Goal: Navigation & Orientation: Find specific page/section

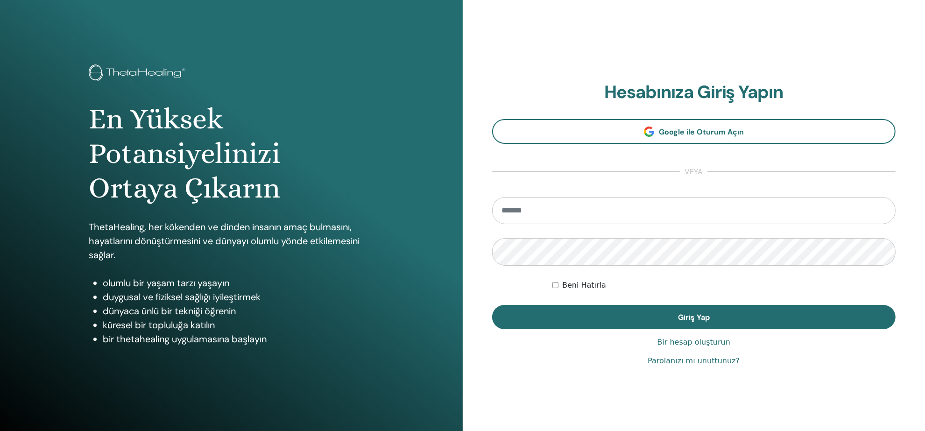
click at [587, 207] on input "email" at bounding box center [694, 210] width 404 height 27
type input "**********"
click at [492, 305] on button "Giriş Yap" at bounding box center [694, 317] width 404 height 24
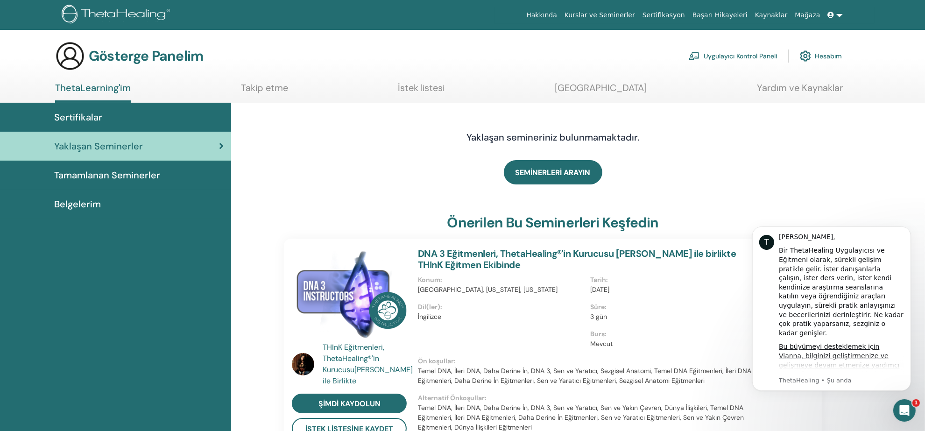
click at [102, 199] on div "Belgelerim" at bounding box center [115, 204] width 216 height 14
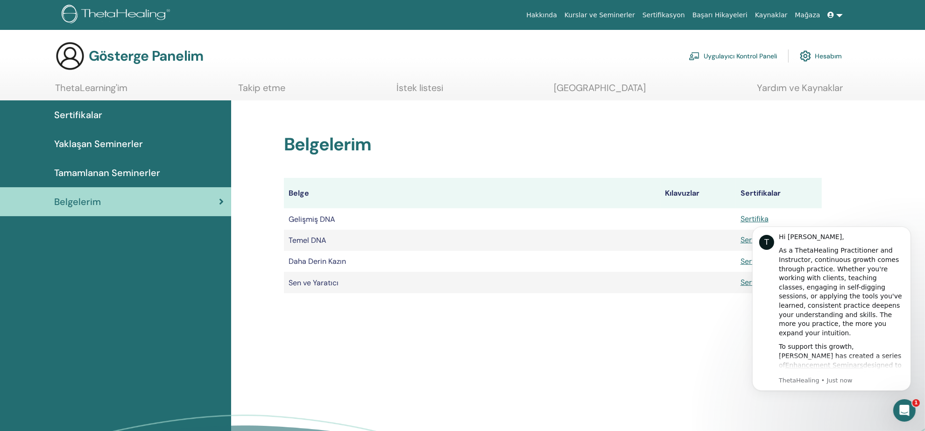
click at [808, 56] on img at bounding box center [805, 56] width 11 height 16
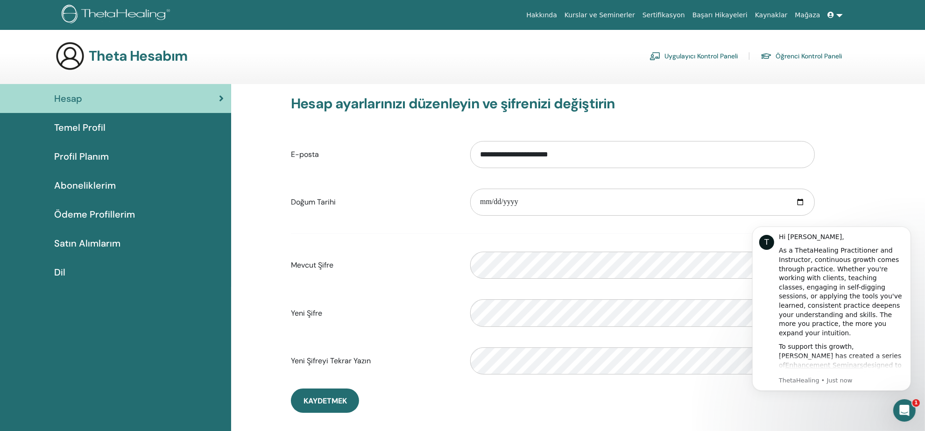
click at [110, 239] on font "Satın Alımlarım" at bounding box center [87, 243] width 66 height 12
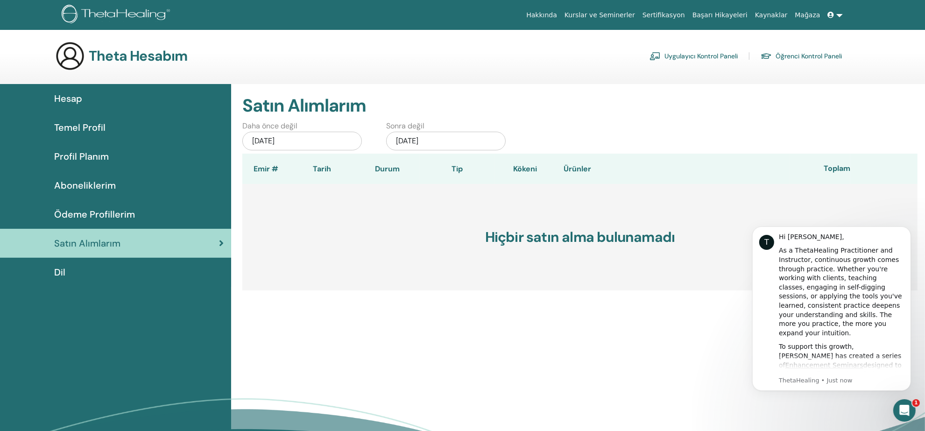
click at [144, 211] on div "Ödeme Profillerim" at bounding box center [115, 214] width 216 height 14
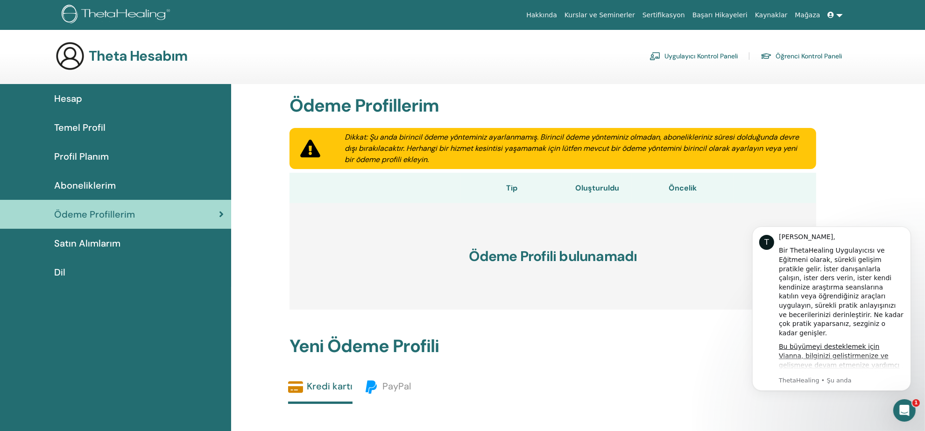
click at [124, 183] on div "Aboneliklerim" at bounding box center [115, 185] width 216 height 14
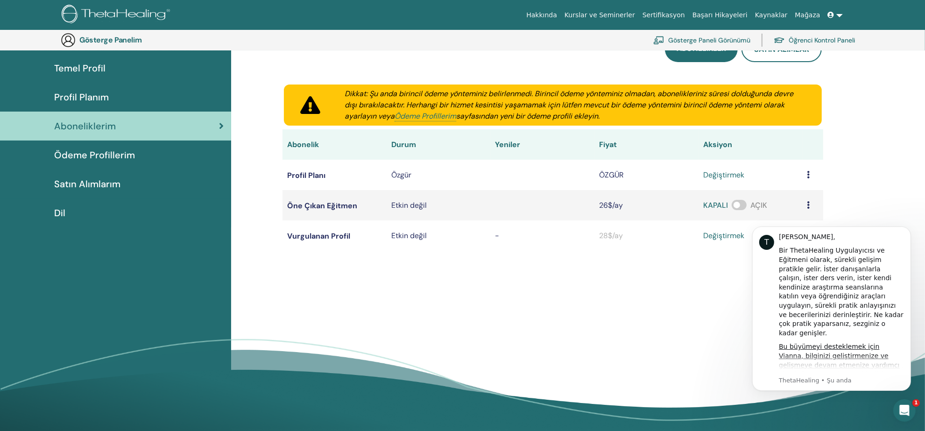
scroll to position [79, 0]
click at [123, 106] on link "Profil Planım" at bounding box center [115, 97] width 231 height 29
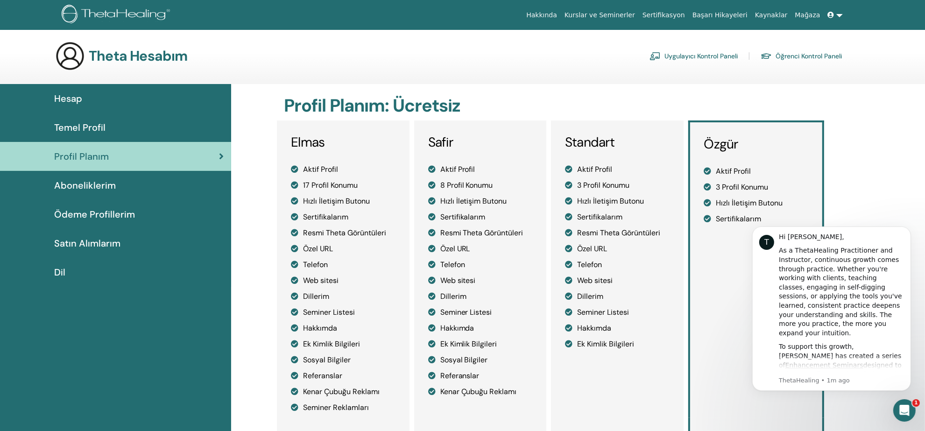
click at [633, 14] on font "Kurslar ve Seminerler" at bounding box center [599, 14] width 70 height 7
click at [675, 14] on font "Sertifikasyon" at bounding box center [663, 14] width 42 height 7
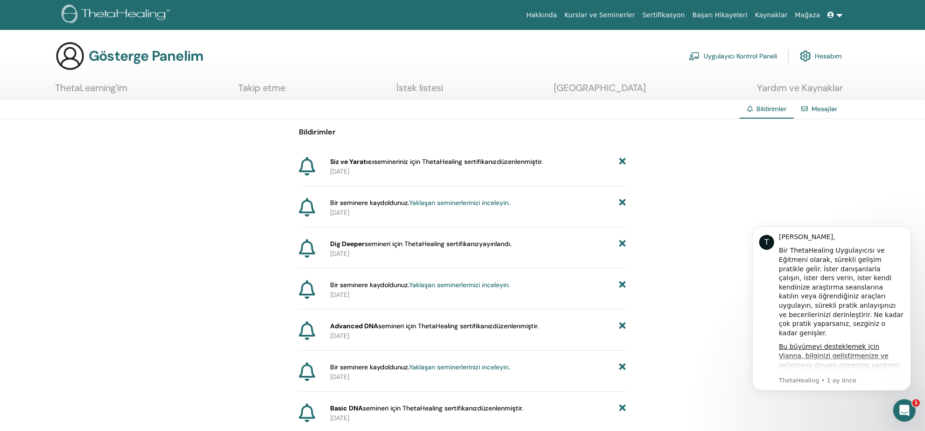
click at [438, 204] on font "Yaklaşan seminerlerinizi inceleyin." at bounding box center [459, 202] width 101 height 8
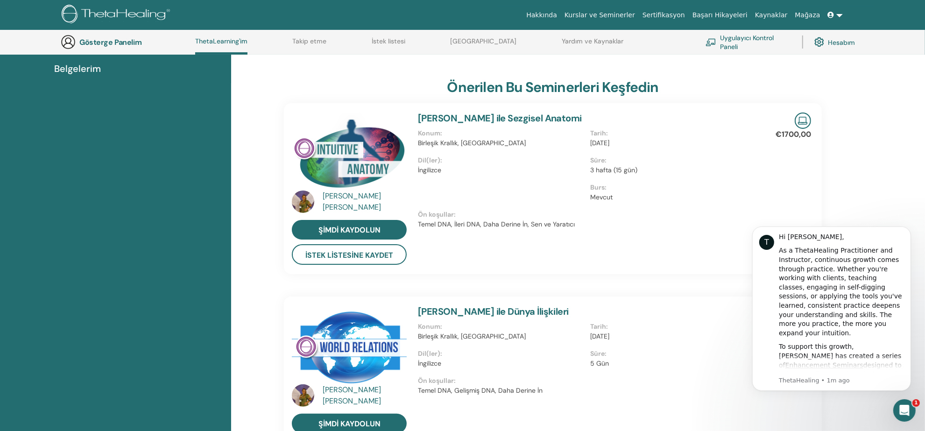
scroll to position [200, 0]
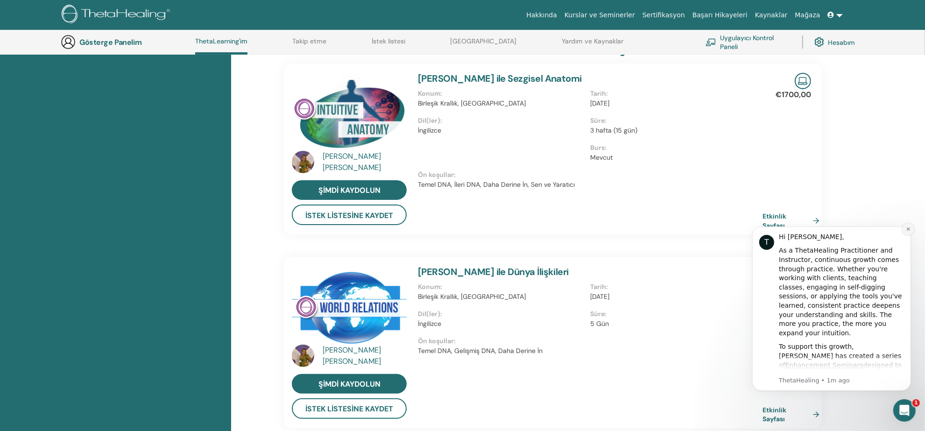
click at [907, 226] on icon "Dismiss notification" at bounding box center [907, 228] width 5 height 5
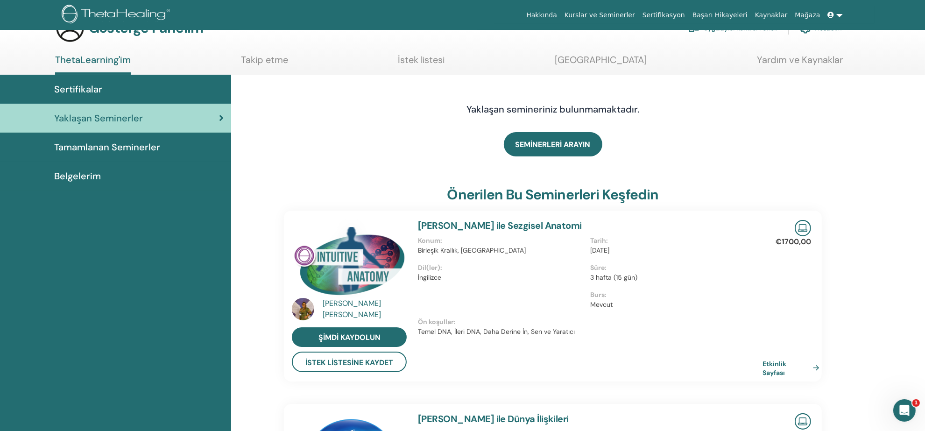
scroll to position [0, 0]
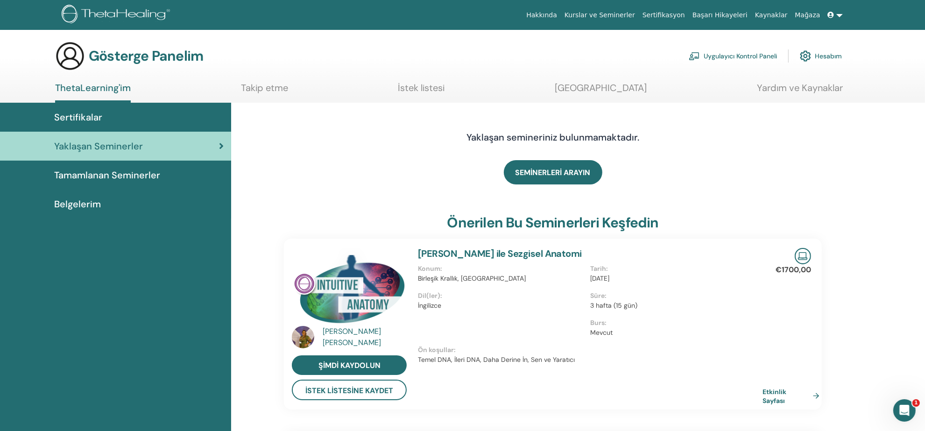
click at [141, 125] on link "Sertifikalar" at bounding box center [115, 117] width 231 height 29
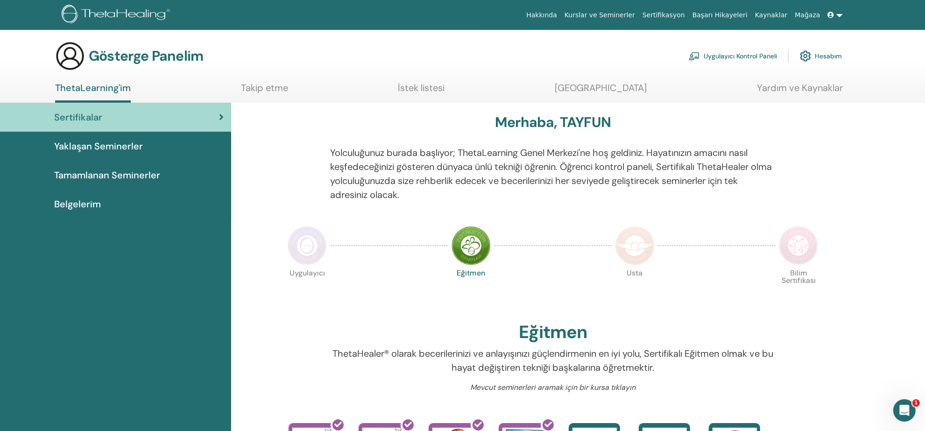
click at [269, 85] on font "Takip etme" at bounding box center [264, 88] width 47 height 12
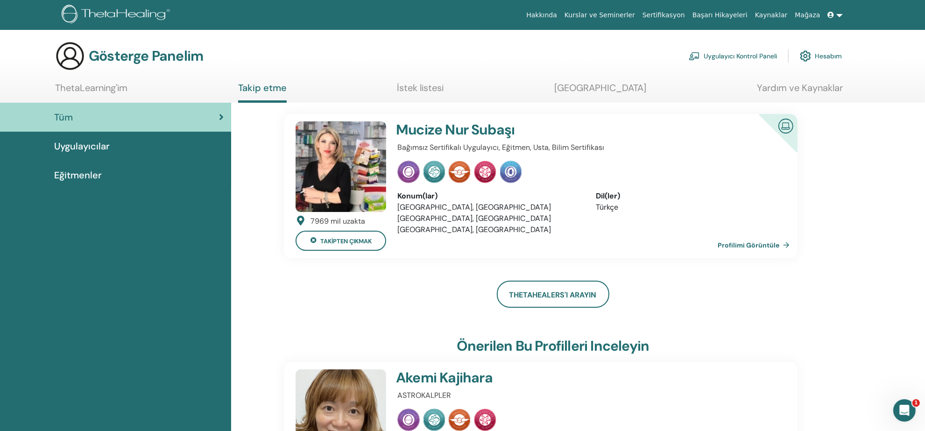
click at [834, 17] on icon at bounding box center [831, 15] width 7 height 7
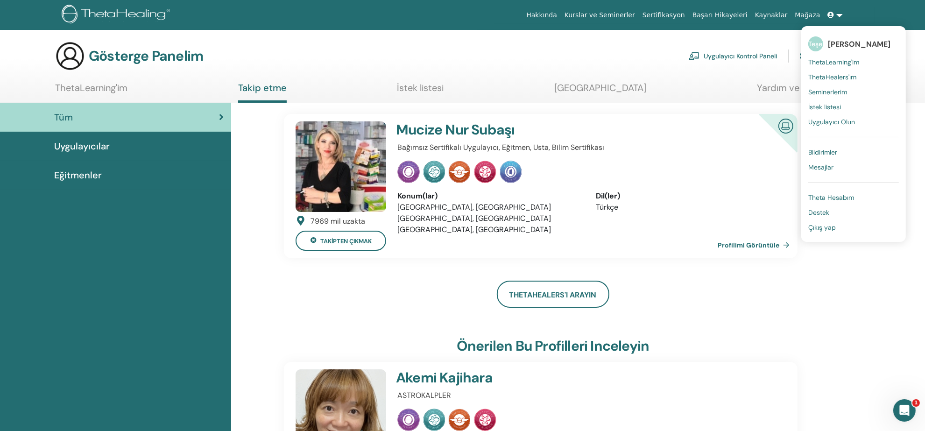
click at [837, 59] on font "ThetaLearning'im" at bounding box center [833, 62] width 51 height 8
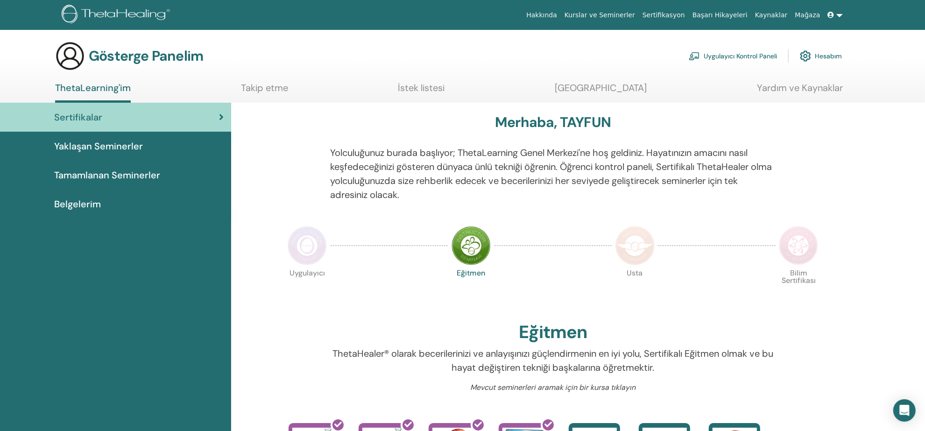
click at [155, 153] on link "Yaklaşan Seminerler" at bounding box center [115, 146] width 231 height 29
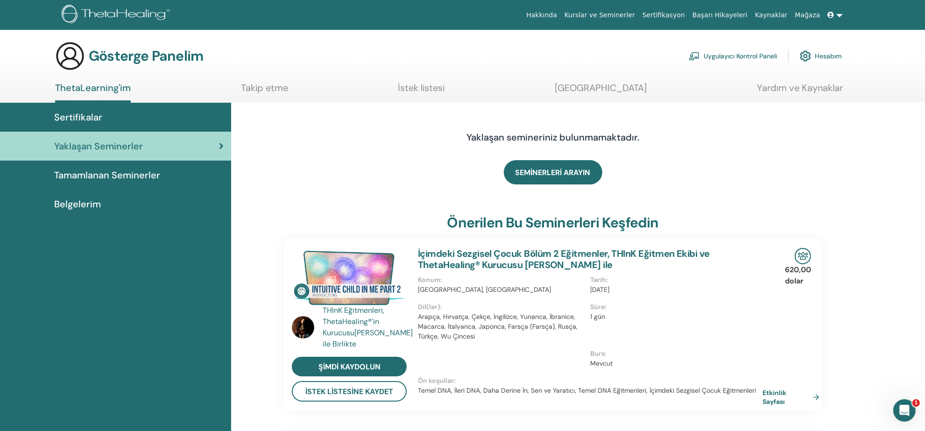
click at [832, 17] on icon at bounding box center [831, 15] width 7 height 7
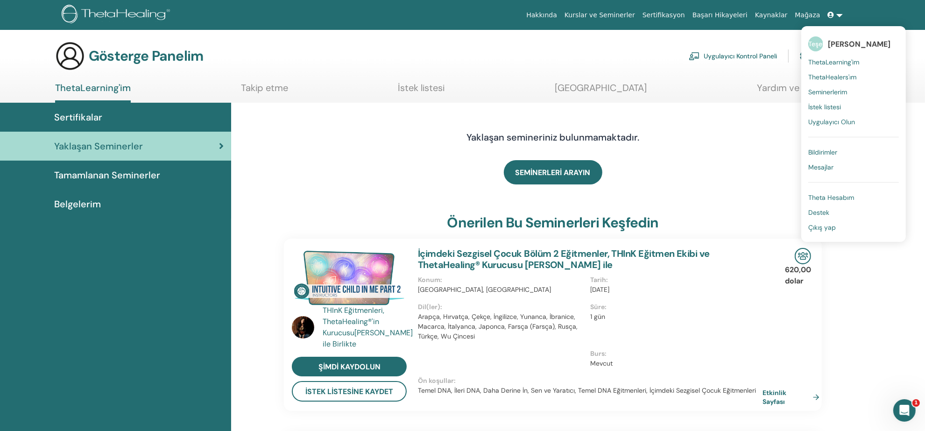
click at [837, 75] on font "ThetaHealers'ım" at bounding box center [832, 77] width 48 height 8
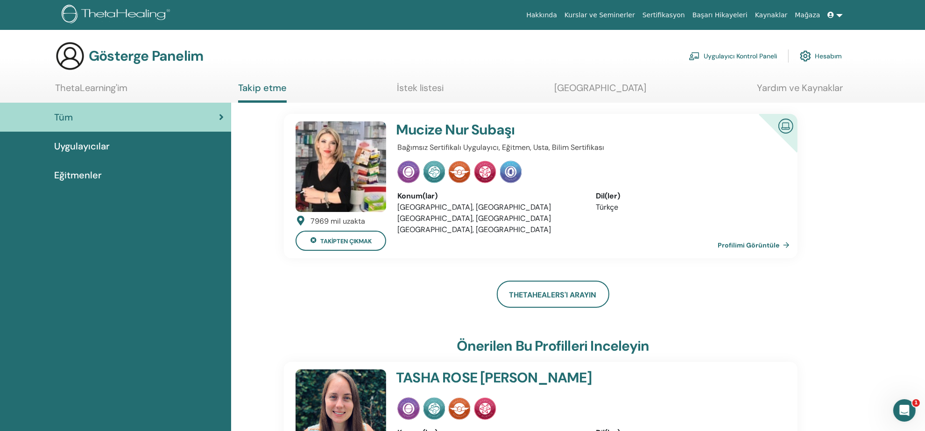
click at [92, 152] on span "Uygulayıcılar" at bounding box center [82, 146] width 56 height 14
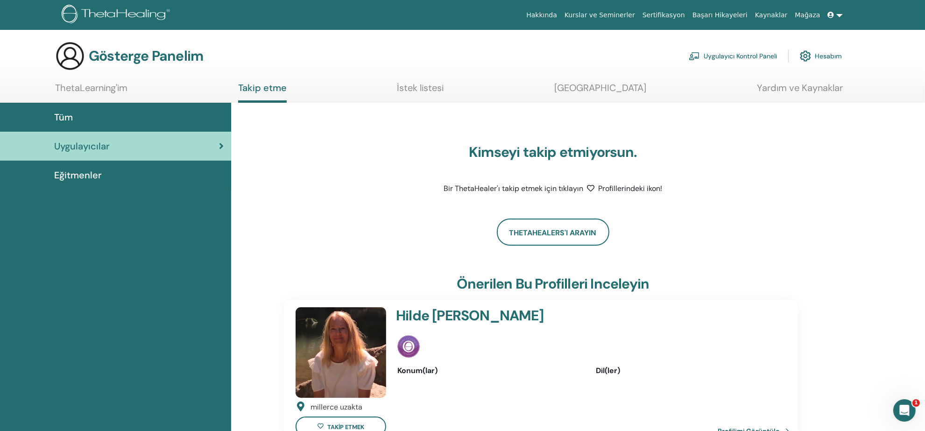
click at [109, 177] on div "Eğitmenler" at bounding box center [115, 175] width 216 height 14
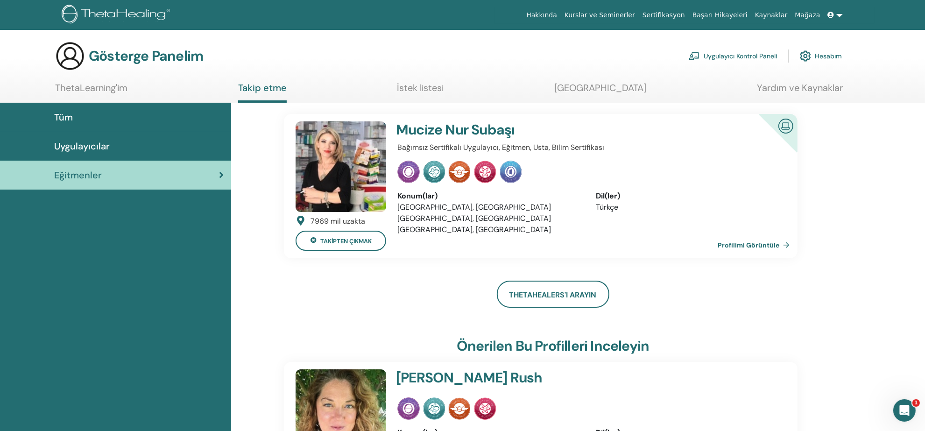
click at [842, 14] on link at bounding box center [835, 15] width 22 height 17
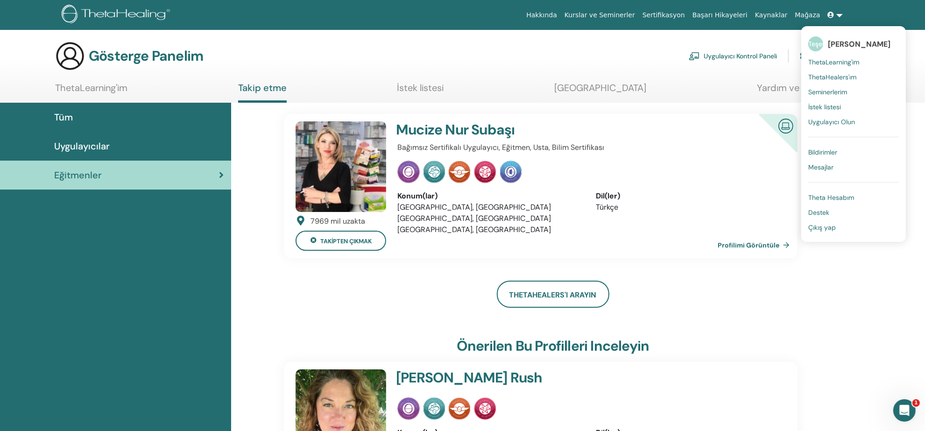
click at [844, 90] on font "Seminerlerim" at bounding box center [827, 92] width 39 height 8
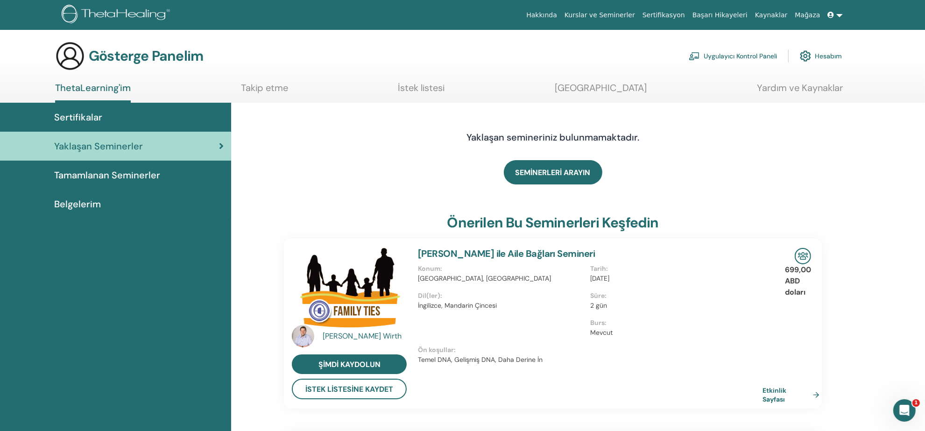
click at [837, 13] on link at bounding box center [835, 15] width 22 height 17
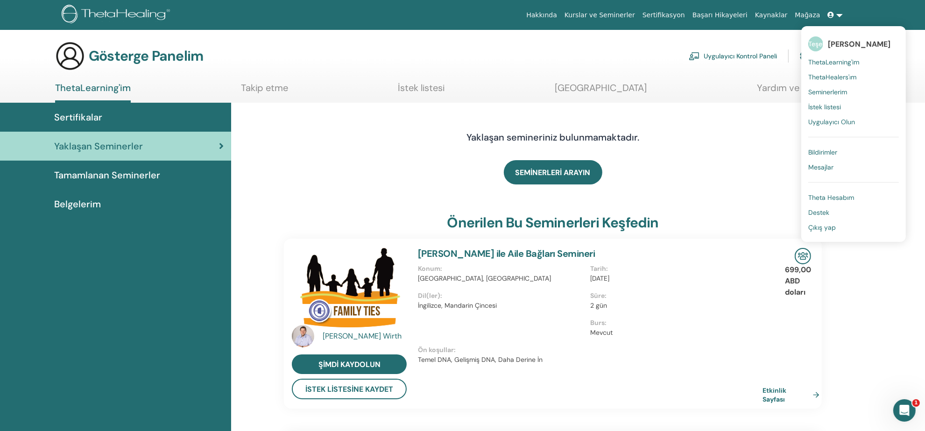
click at [739, 114] on div "Yaklaşan semineriniz bulunmamaktadır." at bounding box center [553, 137] width 538 height 47
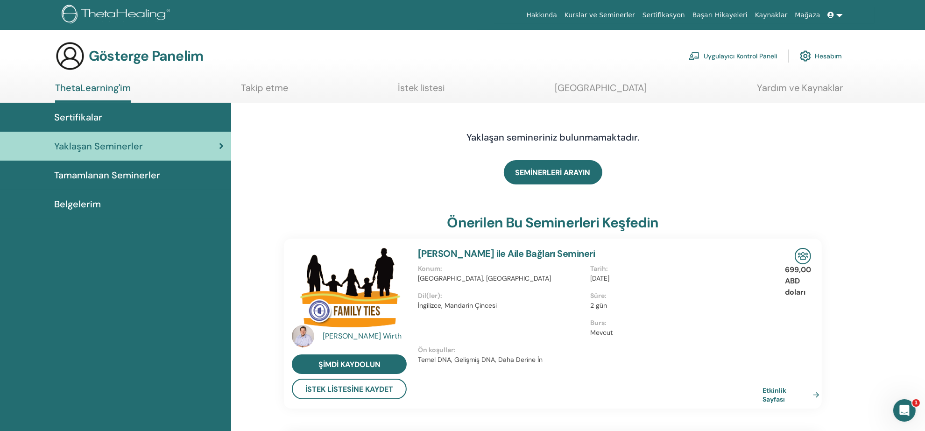
click at [811, 55] on img at bounding box center [805, 56] width 11 height 16
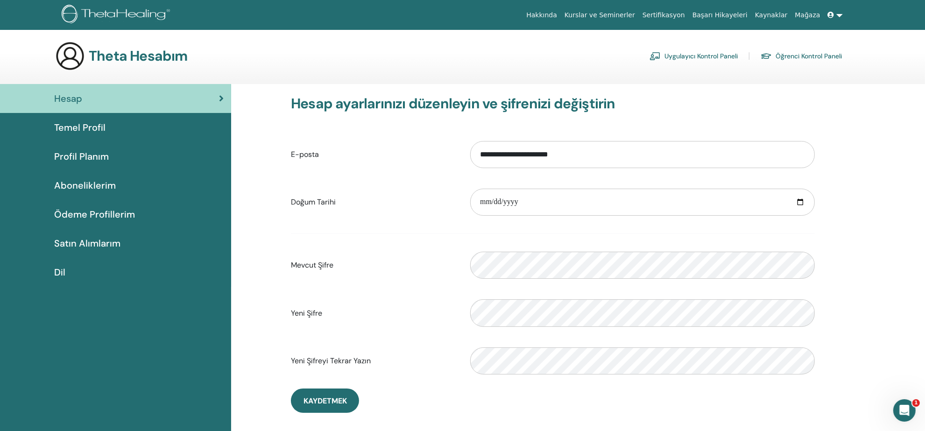
click at [104, 239] on font "Satın Alımlarım" at bounding box center [87, 243] width 66 height 12
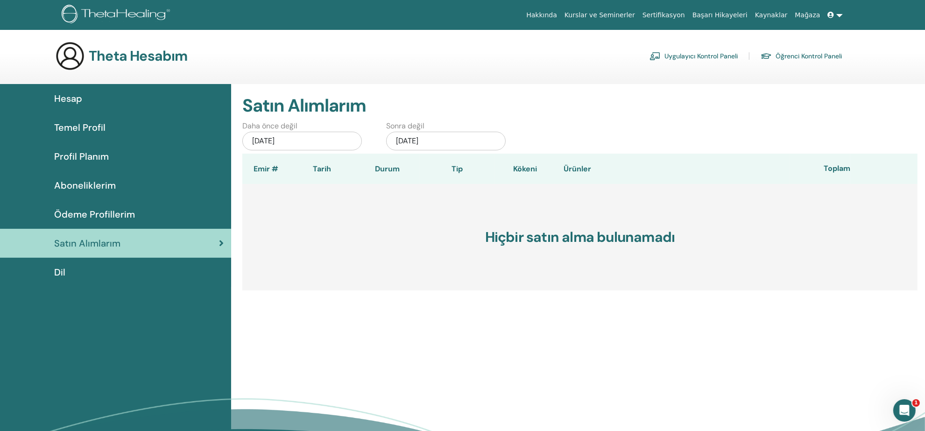
click at [832, 17] on icon at bounding box center [831, 15] width 7 height 7
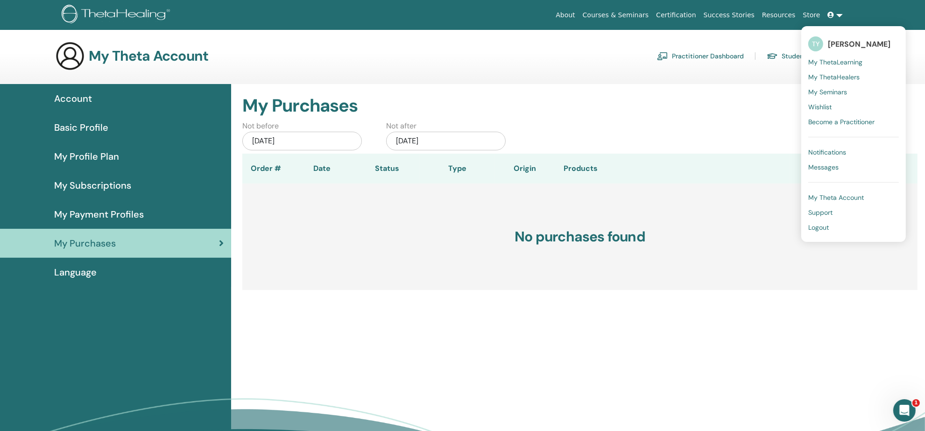
click at [852, 63] on span "My ThetaLearning" at bounding box center [835, 62] width 54 height 8
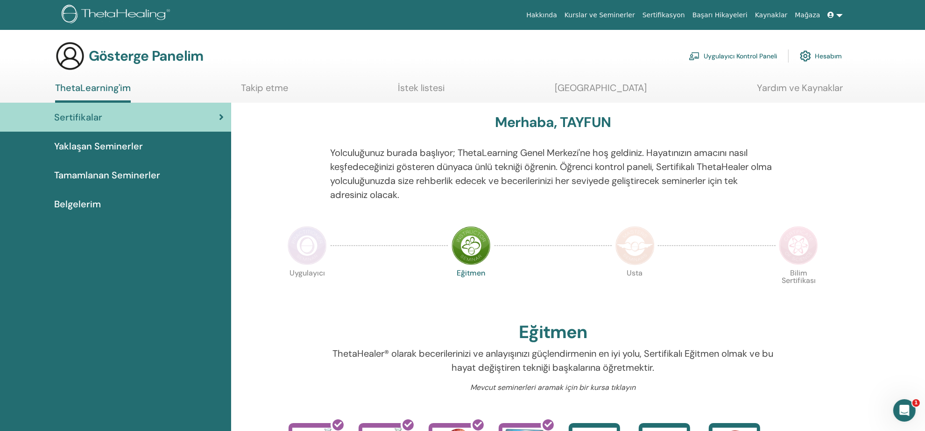
click at [834, 14] on icon at bounding box center [831, 15] width 7 height 7
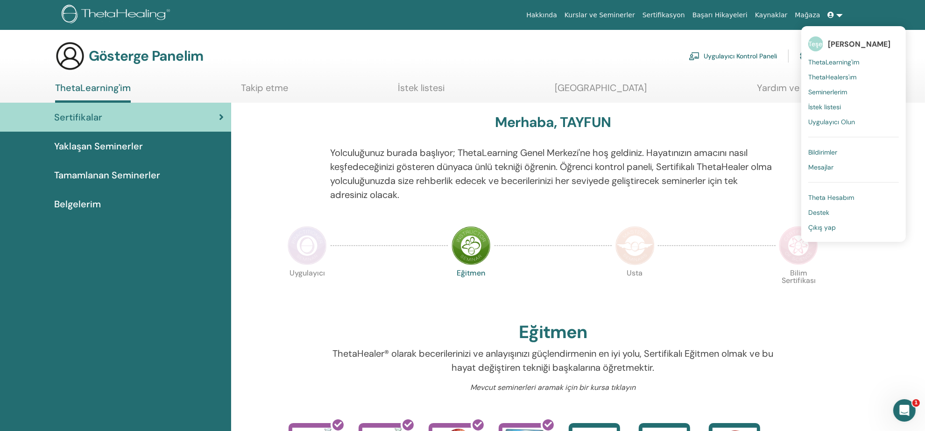
click at [841, 103] on font "İstek listesi" at bounding box center [824, 107] width 33 height 8
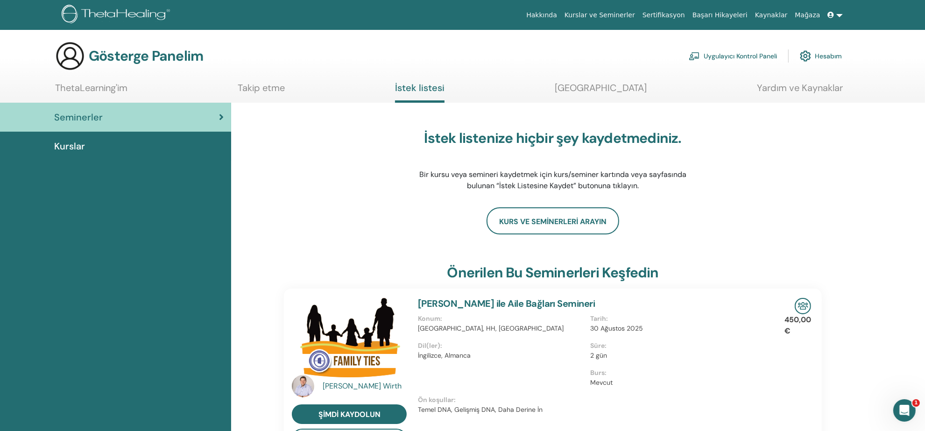
click at [162, 147] on div "Kurslar" at bounding box center [115, 146] width 216 height 14
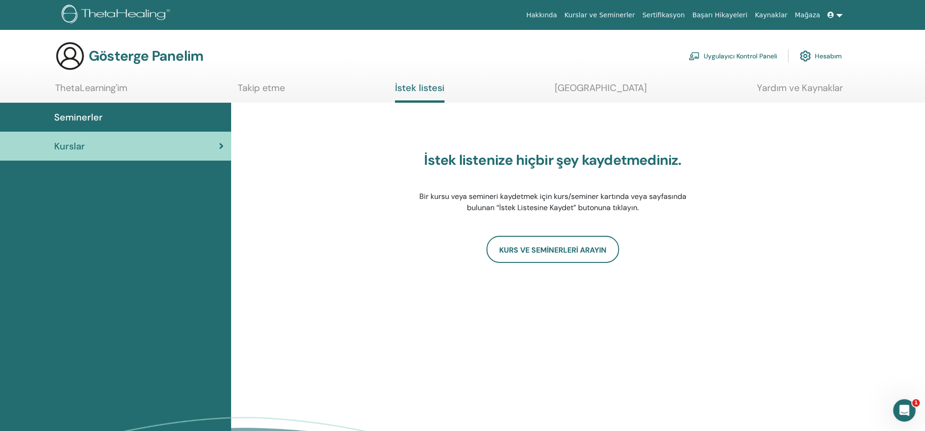
click at [112, 90] on font "ThetaLearning'im" at bounding box center [91, 88] width 72 height 12
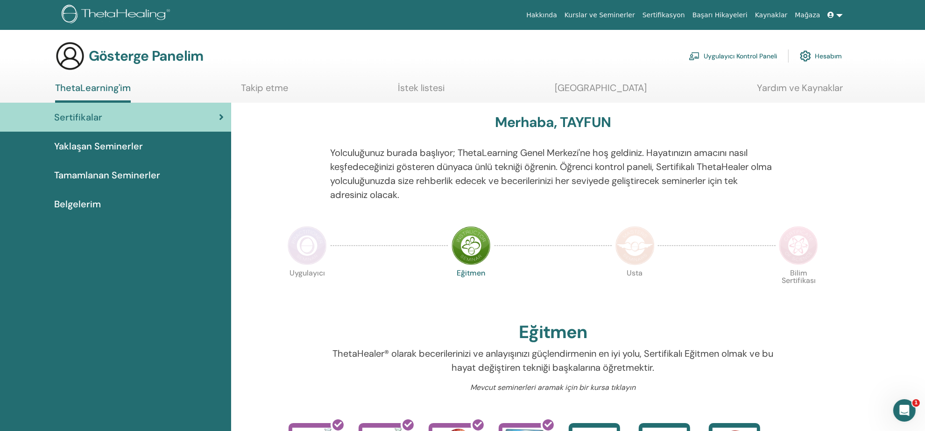
click at [823, 54] on font "Hesabım" at bounding box center [828, 56] width 27 height 8
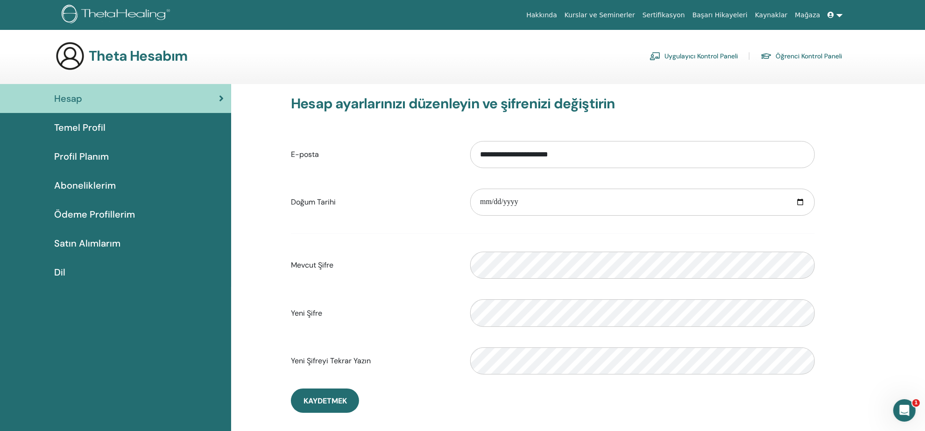
click at [811, 58] on font "Öğrenci Kontrol Paneli" at bounding box center [808, 56] width 66 height 8
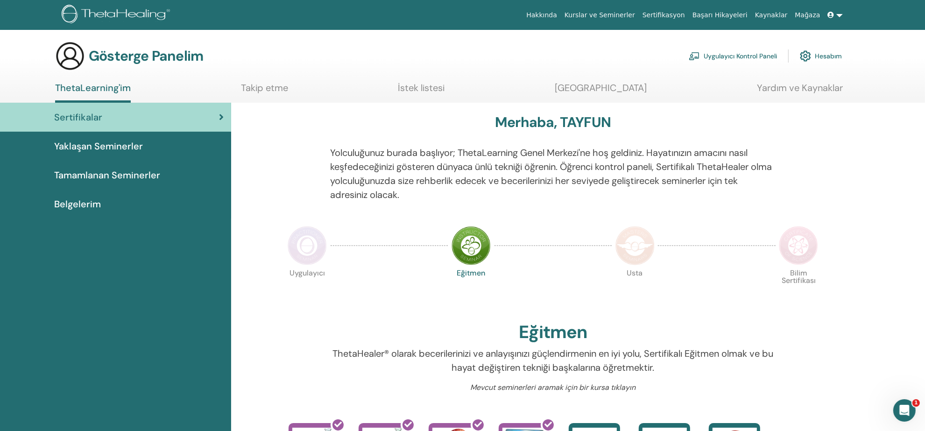
click at [836, 14] on span at bounding box center [832, 14] width 8 height 7
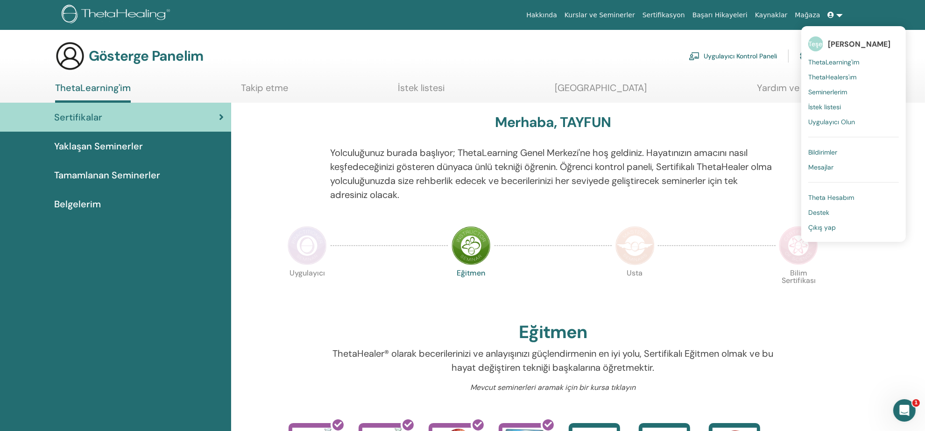
click at [831, 89] on font "Seminerlerim" at bounding box center [827, 92] width 39 height 8
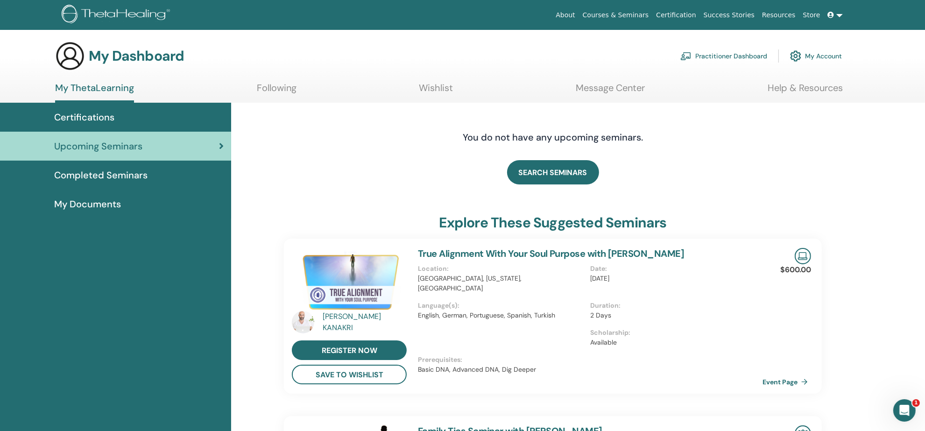
click at [160, 117] on div "Certifications" at bounding box center [115, 117] width 216 height 14
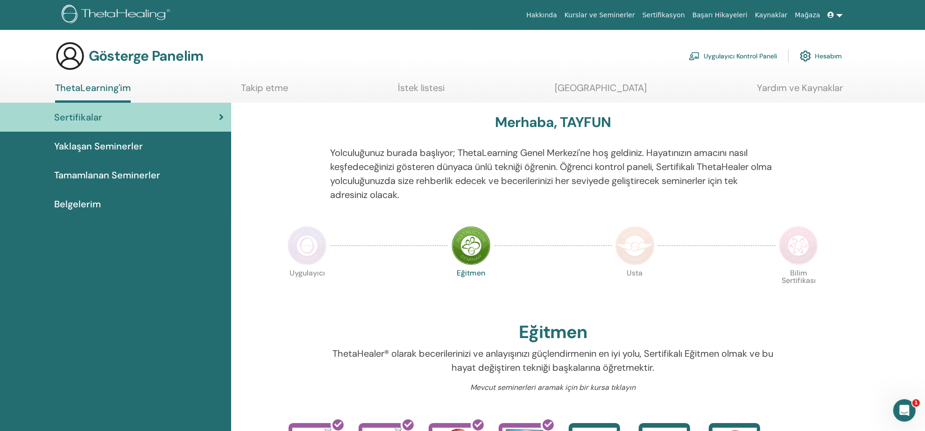
click at [157, 142] on div "Yaklaşan Seminerler" at bounding box center [115, 146] width 216 height 14
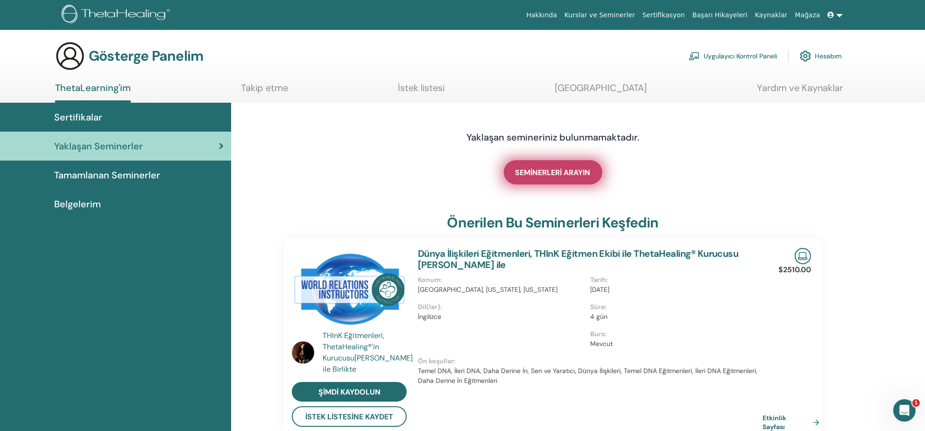
click at [551, 169] on font "SEMİNERLERİ ARAYIN" at bounding box center [552, 173] width 75 height 10
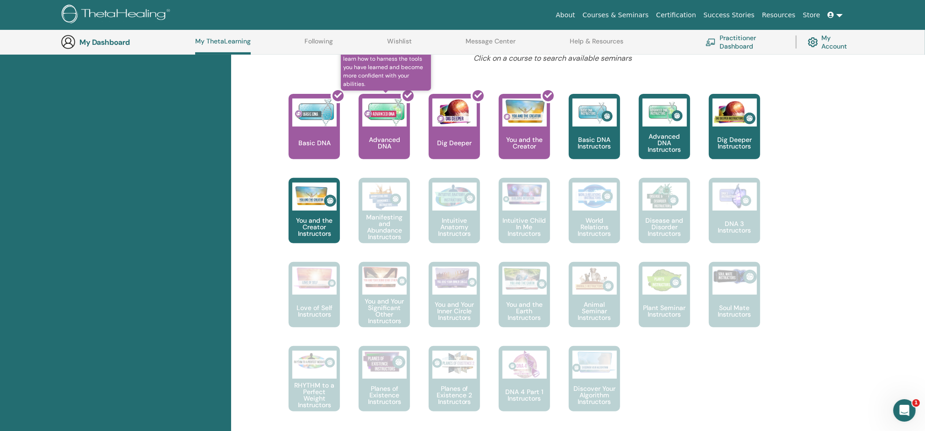
scroll to position [374, 0]
